Goal: Obtain resource: Download file/media

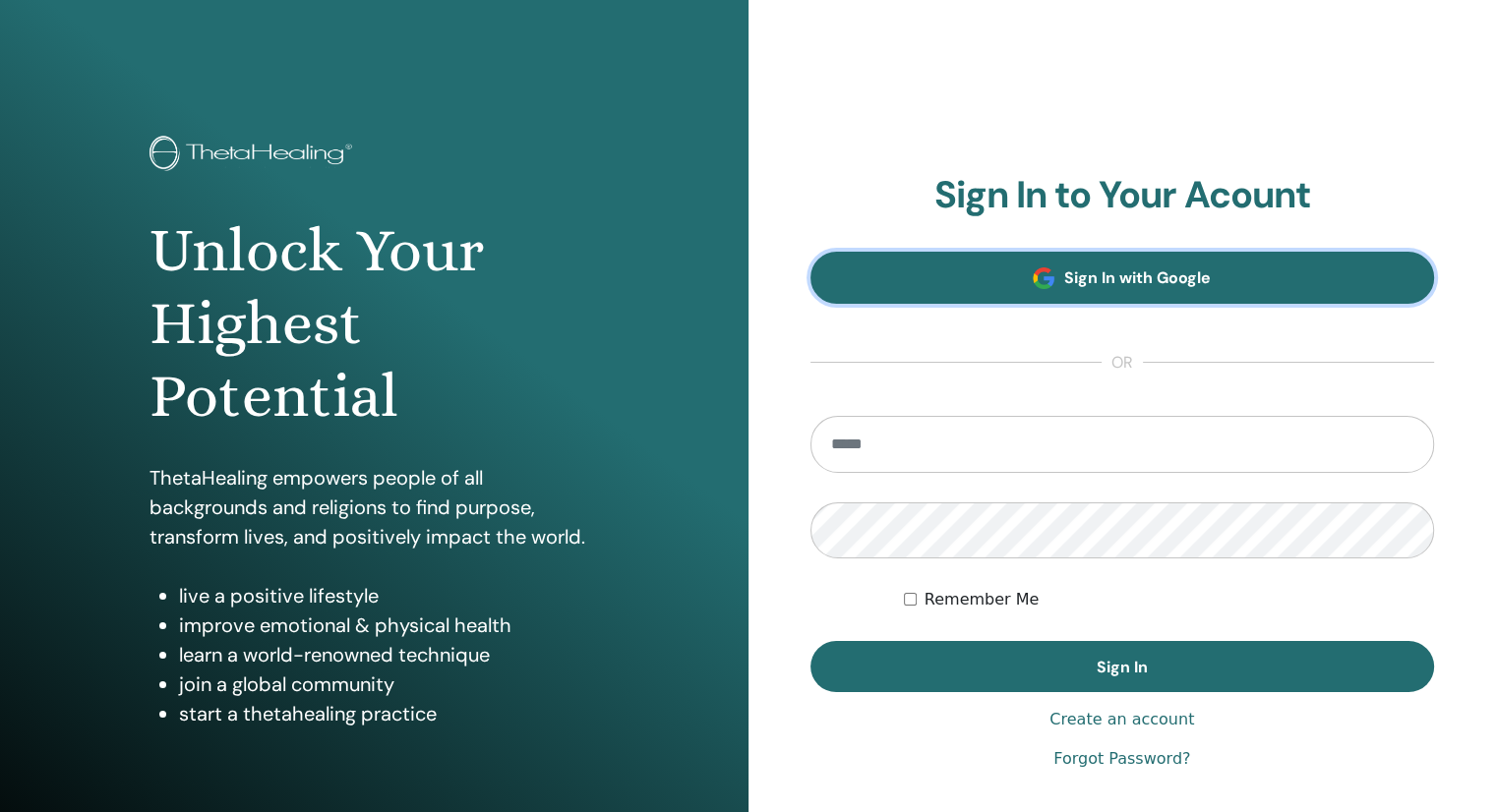
drag, startPoint x: 0, startPoint y: 0, endPoint x: 1098, endPoint y: 280, distance: 1133.1
click at [1098, 280] on span "Sign In with Google" at bounding box center [1137, 277] width 147 height 21
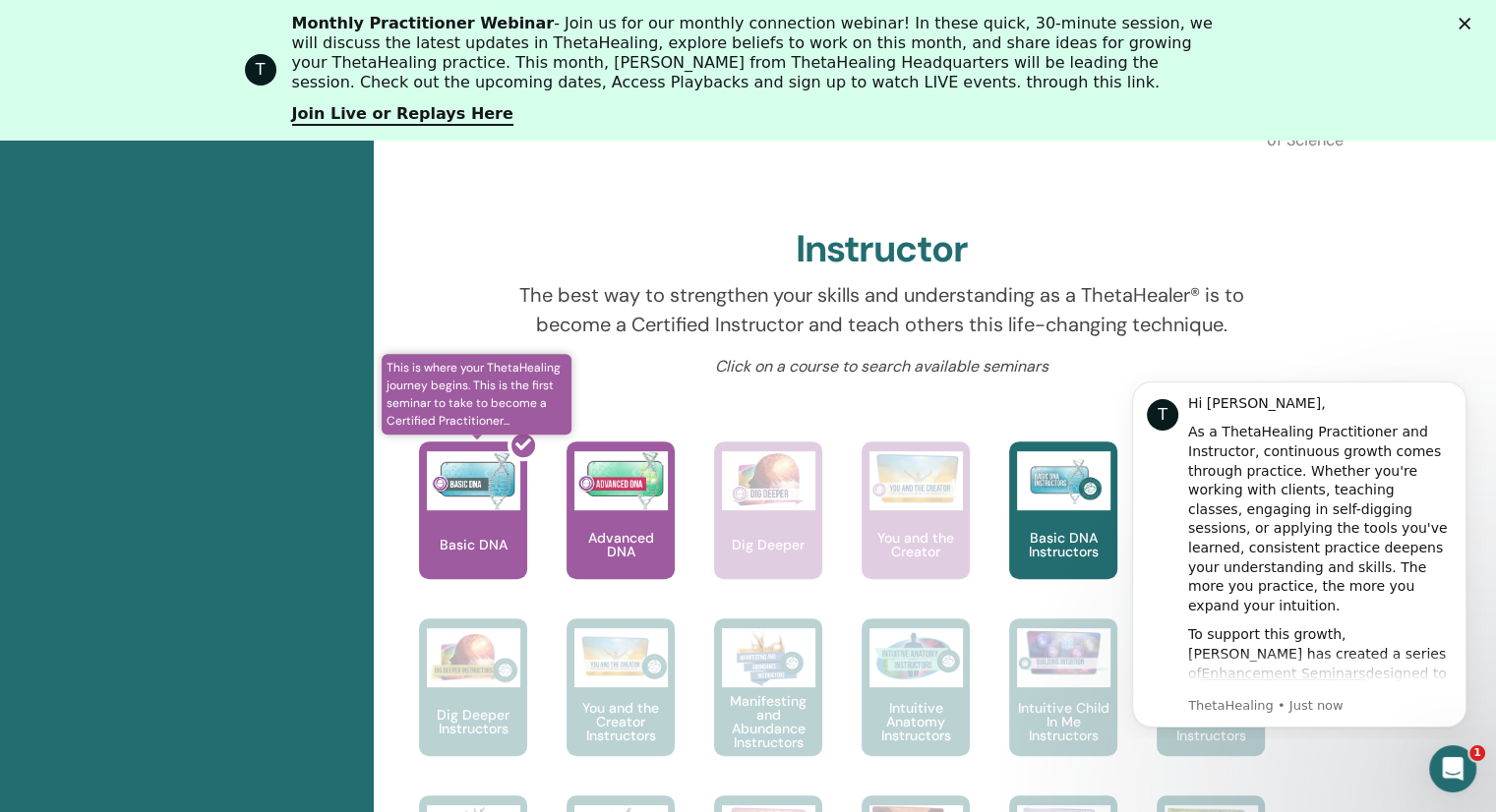
click at [464, 531] on div at bounding box center [485, 518] width 108 height 177
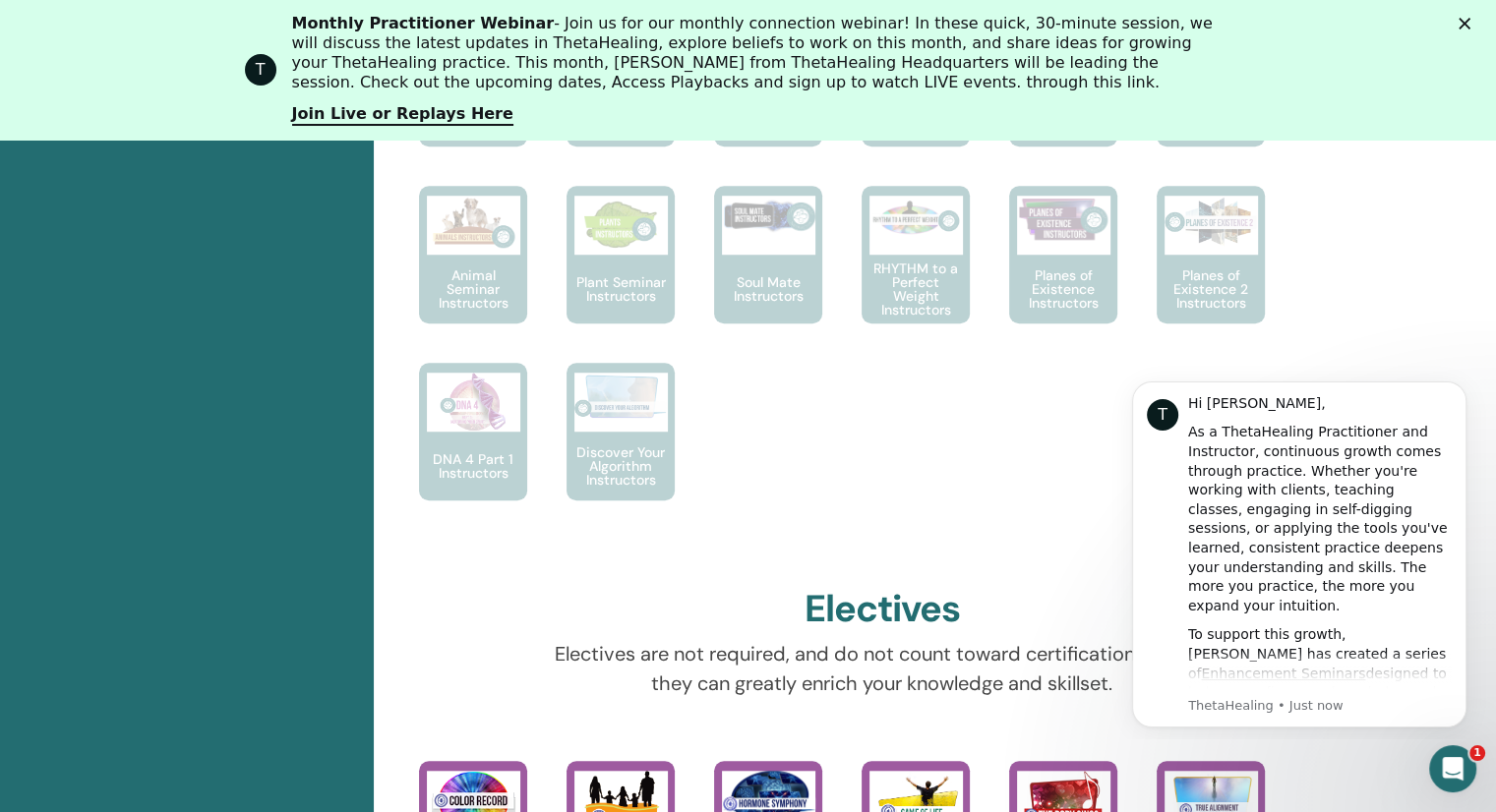
scroll to position [1427, 0]
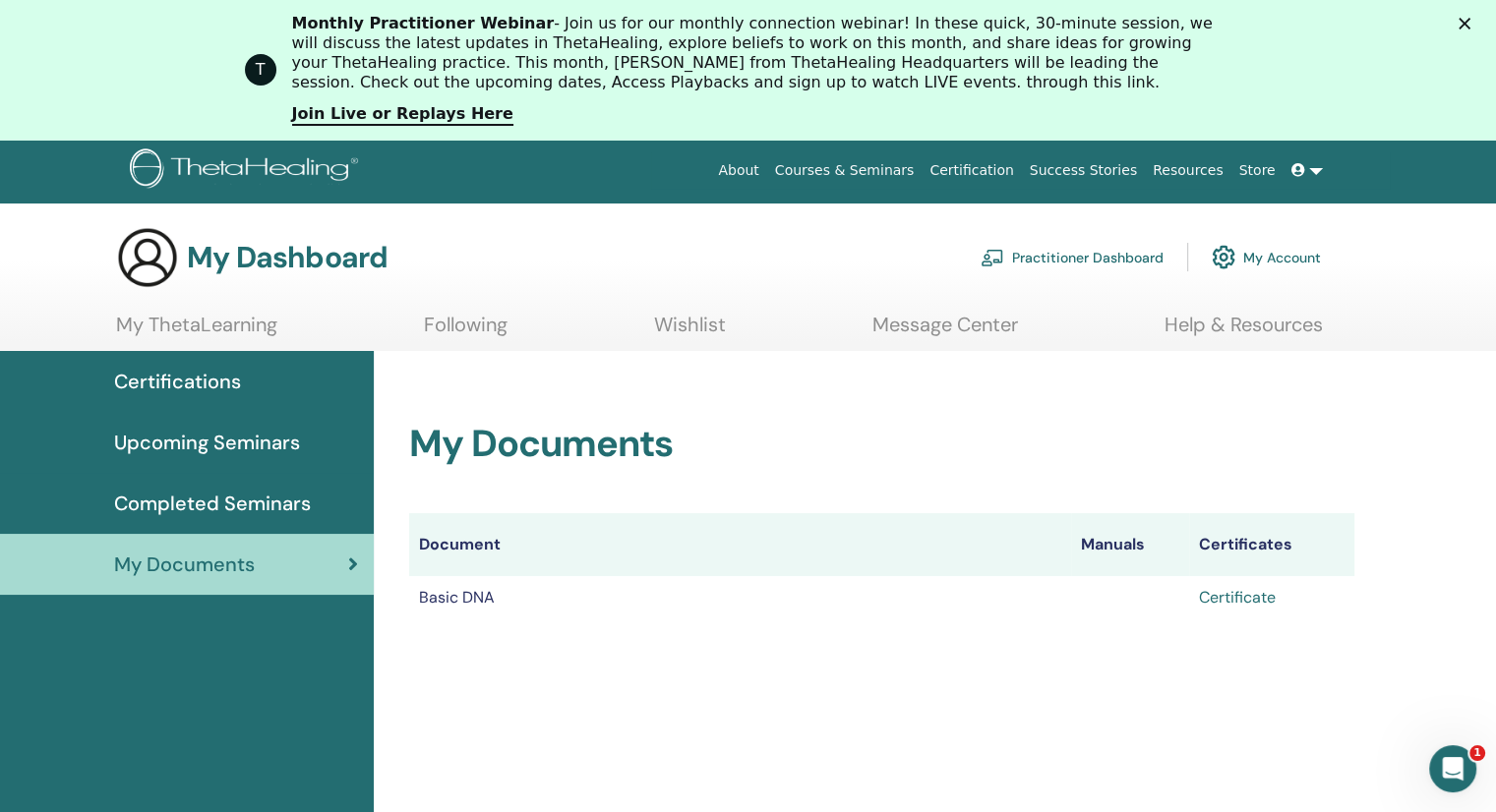
click at [1249, 599] on link "Certificate" at bounding box center [1237, 597] width 77 height 21
click at [277, 503] on span "Completed Seminars" at bounding box center [212, 504] width 197 height 30
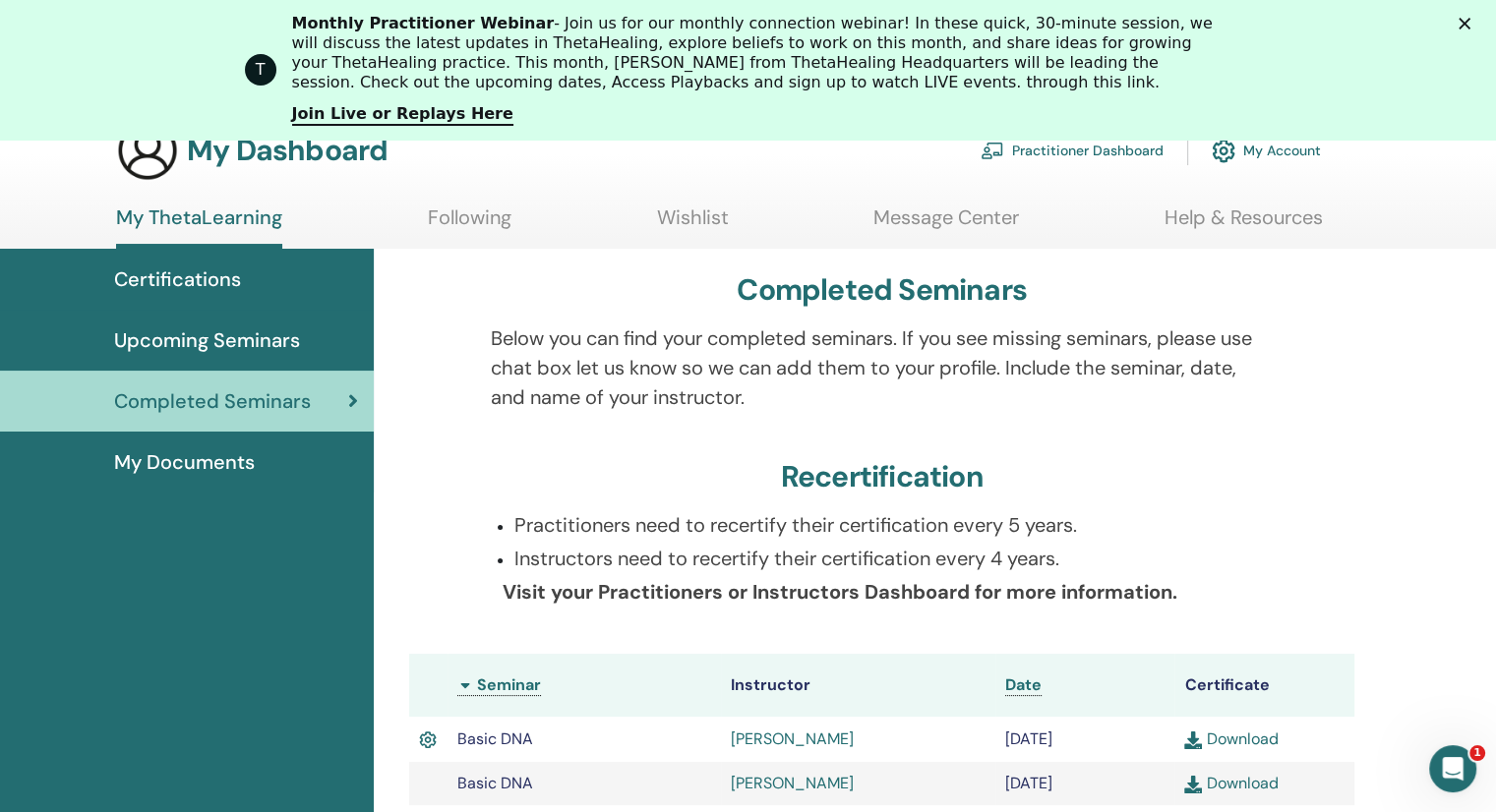
scroll to position [150, 0]
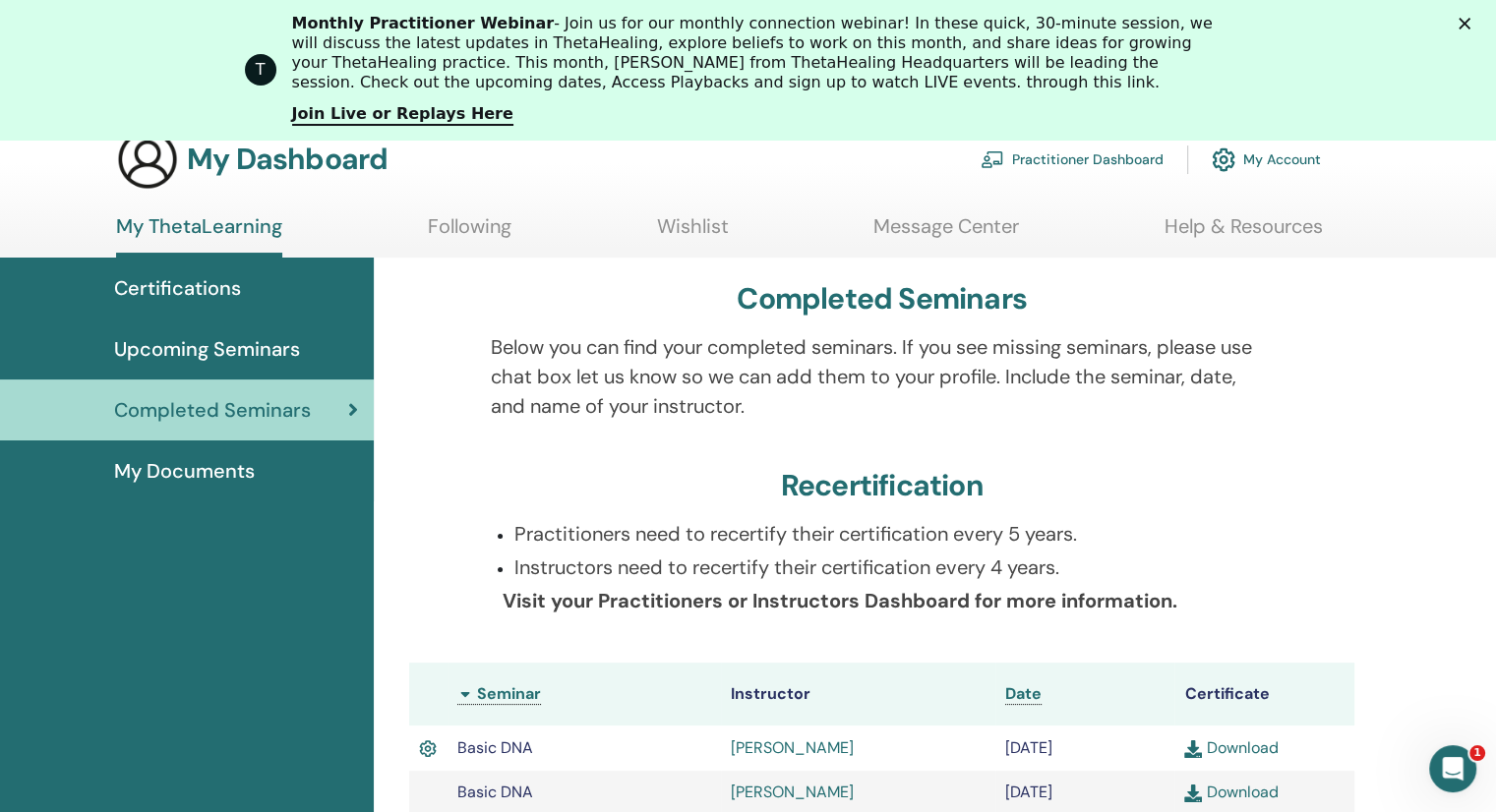
click at [223, 476] on span "My Documents" at bounding box center [184, 471] width 141 height 30
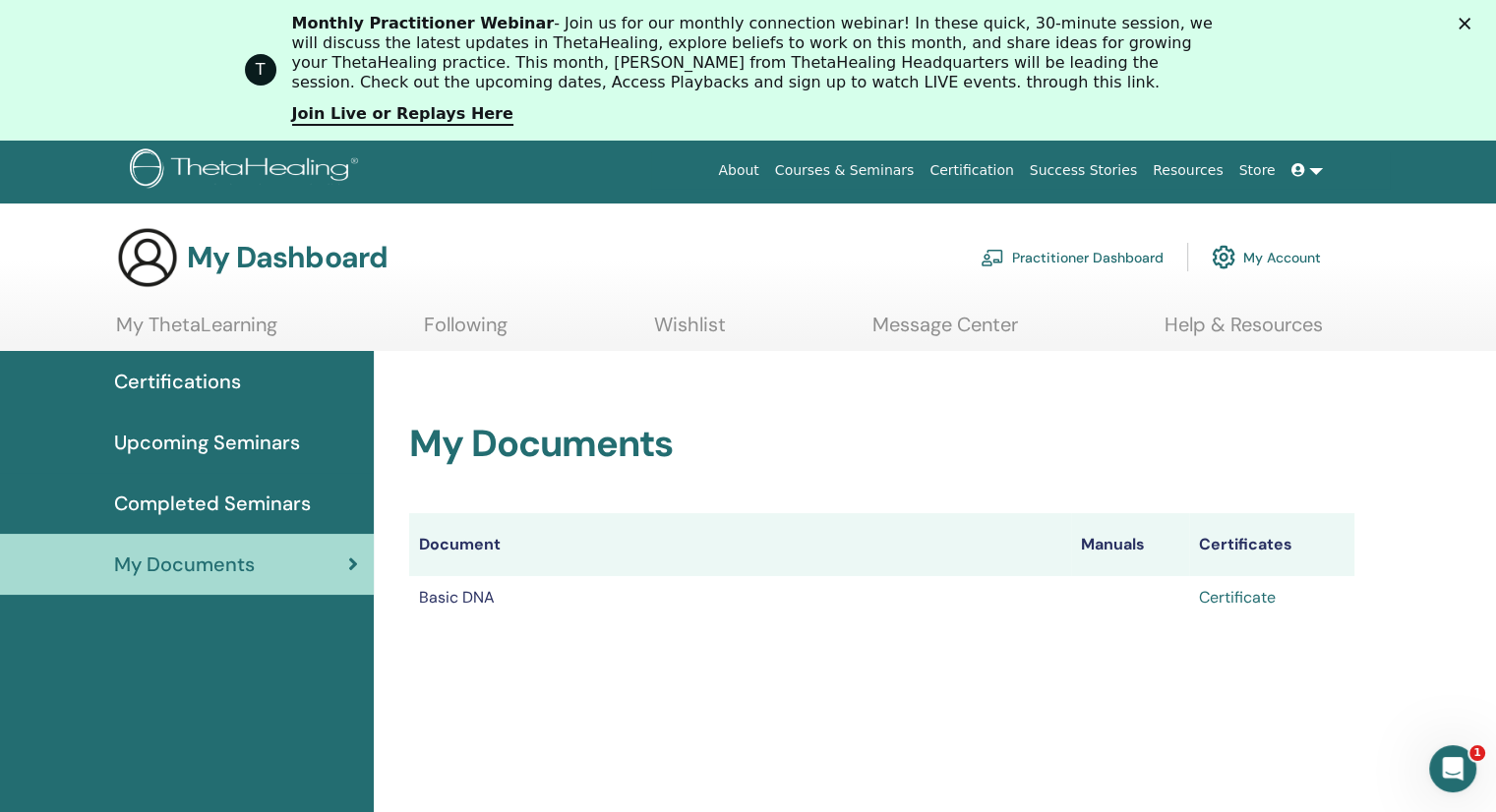
click at [1251, 603] on link "Certificate" at bounding box center [1237, 597] width 77 height 21
